Goal: Download file/media

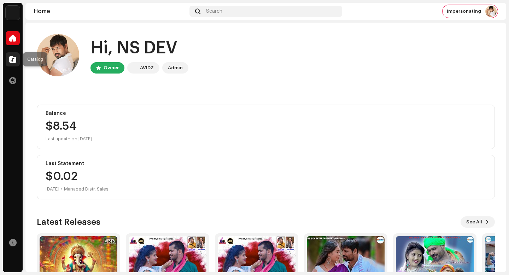
click at [19, 58] on div at bounding box center [13, 59] width 14 height 14
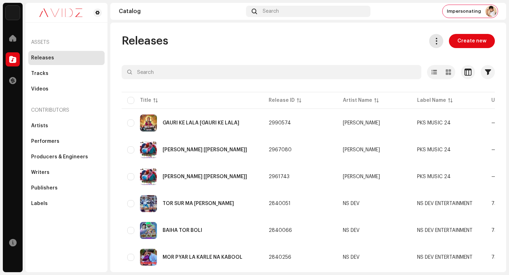
click at [435, 41] on span at bounding box center [436, 41] width 7 height 6
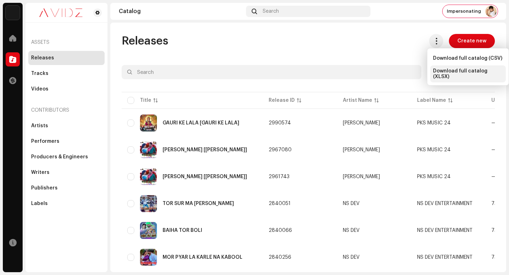
click at [451, 71] on span "Download full catalog (XLSX)" at bounding box center [468, 73] width 70 height 11
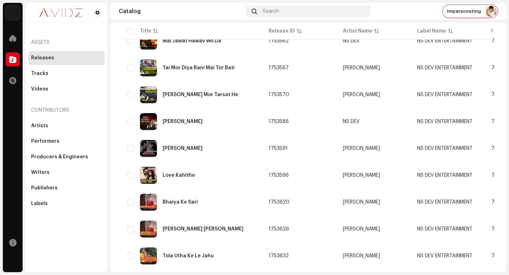
scroll to position [504, 0]
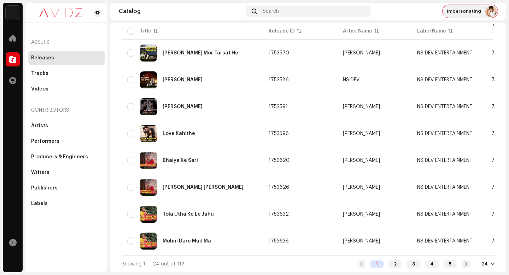
click at [492, 10] on img at bounding box center [490, 11] width 11 height 11
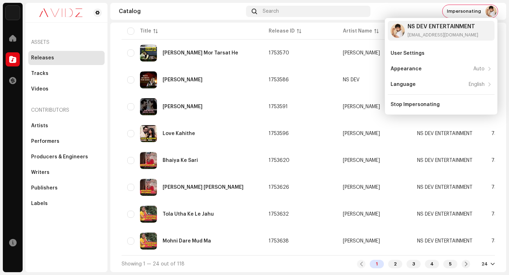
click at [213, 5] on div "Catalog Search Impersonating" at bounding box center [308, 11] width 396 height 17
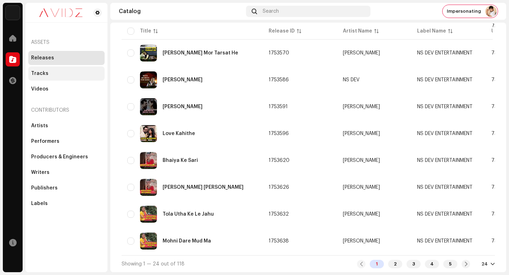
click at [63, 79] on div "Tracks" at bounding box center [66, 73] width 76 height 14
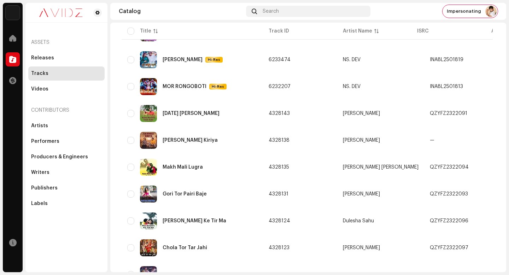
scroll to position [504, 0]
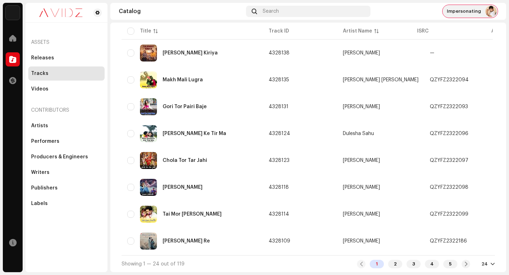
click at [464, 14] on div "Impersonating" at bounding box center [469, 11] width 55 height 13
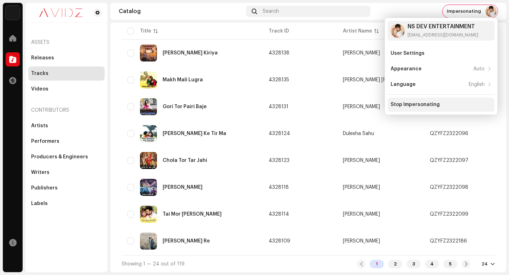
click at [447, 106] on div "Stop Impersonating" at bounding box center [440, 105] width 101 height 6
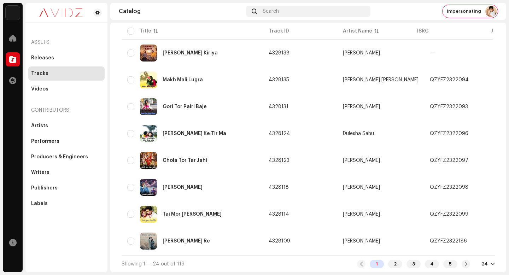
scroll to position [48, 0]
